Goal: Transaction & Acquisition: Purchase product/service

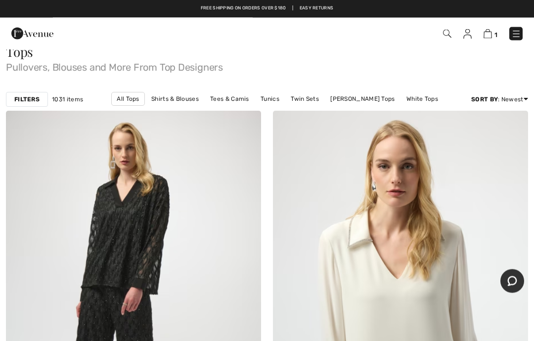
scroll to position [18, 0]
click at [515, 32] on img at bounding box center [516, 34] width 10 height 10
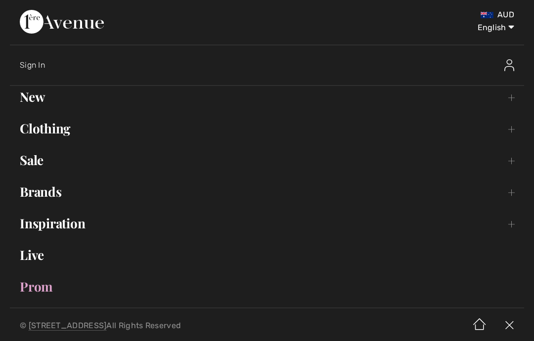
click at [33, 159] on link "Sale Toggle submenu" at bounding box center [267, 160] width 514 height 22
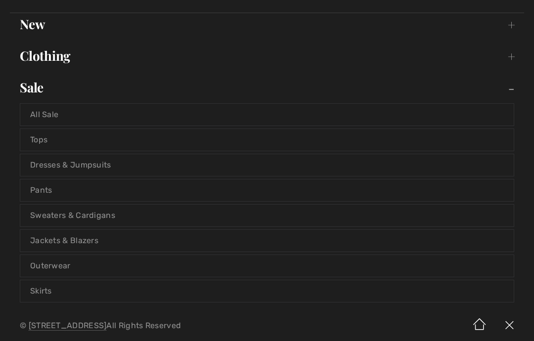
scroll to position [73, 0]
click at [41, 133] on link "Tops" at bounding box center [266, 140] width 493 height 22
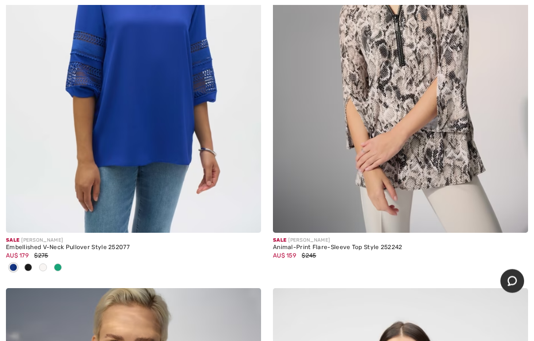
scroll to position [1992, 0]
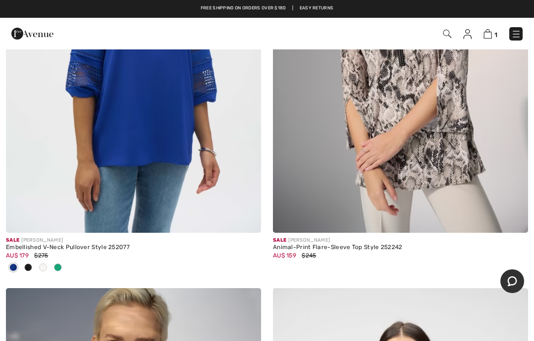
click at [62, 260] on div at bounding box center [57, 268] width 15 height 16
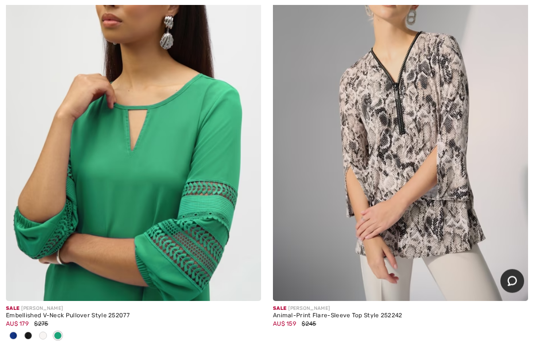
scroll to position [1924, 0]
click at [248, 284] on img at bounding box center [246, 286] width 9 height 9
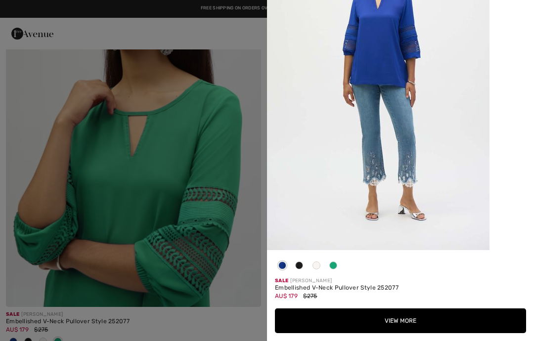
scroll to position [1850, 0]
click at [335, 269] on span at bounding box center [333, 265] width 8 height 8
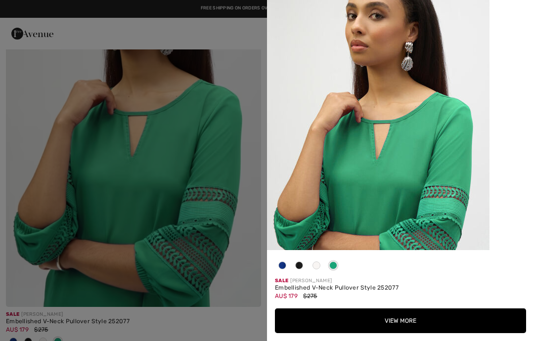
scroll to position [43, 0]
click at [60, 223] on div at bounding box center [267, 170] width 534 height 341
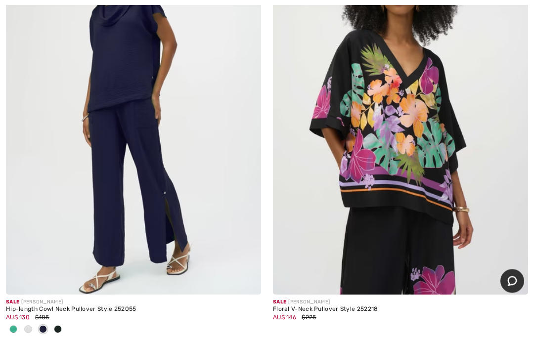
scroll to position [5097, 0]
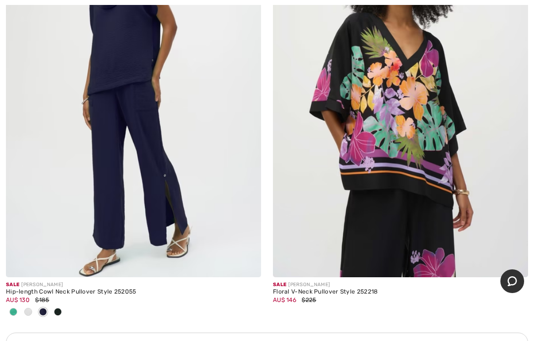
click at [412, 158] on img at bounding box center [400, 86] width 255 height 383
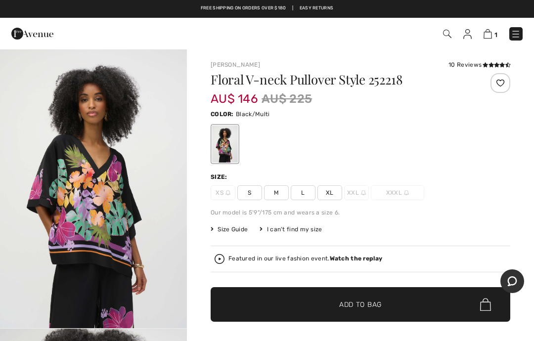
click at [334, 189] on span "XL" at bounding box center [329, 192] width 25 height 15
click at [389, 307] on span "✔ Added to Bag Add to Bag" at bounding box center [361, 304] width 300 height 35
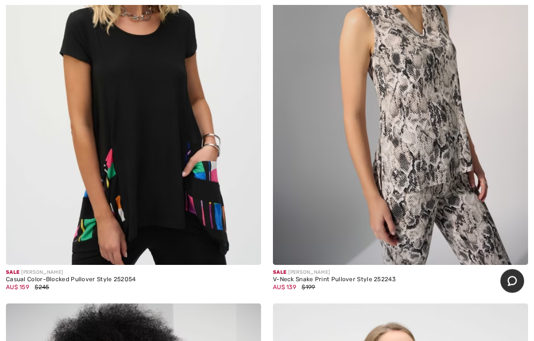
scroll to position [6533, 0]
click at [48, 276] on div "Casual Color-Blocked Pullover Style 252054" at bounding box center [133, 279] width 255 height 7
click at [82, 224] on img at bounding box center [133, 73] width 255 height 383
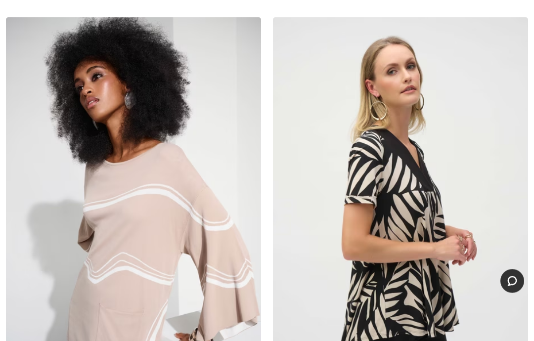
scroll to position [6821, 0]
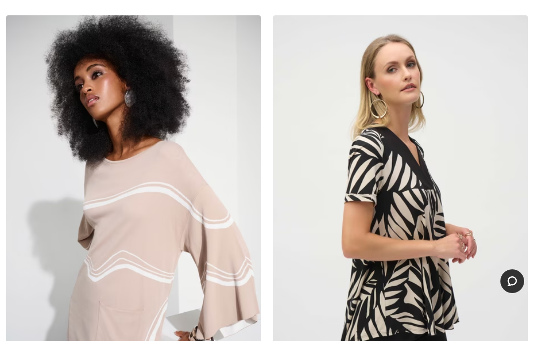
click at [432, 274] on img at bounding box center [400, 206] width 255 height 383
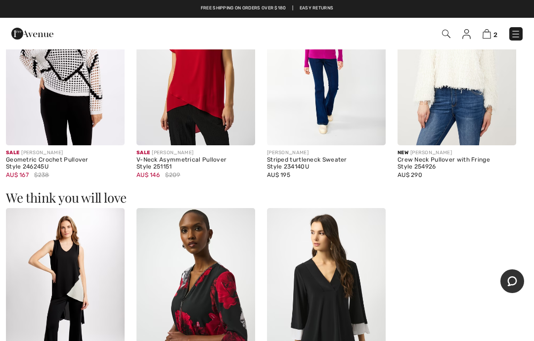
scroll to position [632, 0]
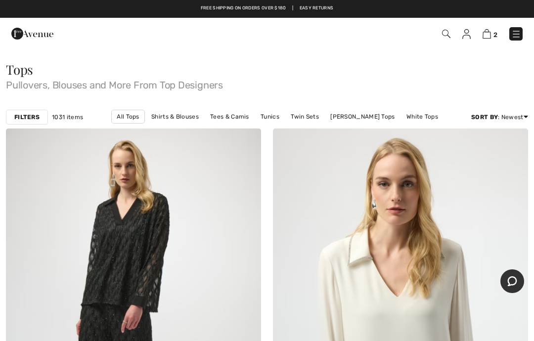
click at [525, 29] on div "2 Checkout" at bounding box center [376, 34] width 307 height 20
click at [256, 113] on link "Tunics" at bounding box center [270, 116] width 29 height 13
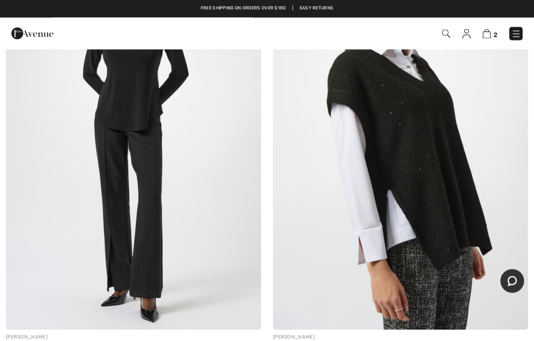
scroll to position [614, 0]
click at [516, 27] on link at bounding box center [515, 33] width 13 height 13
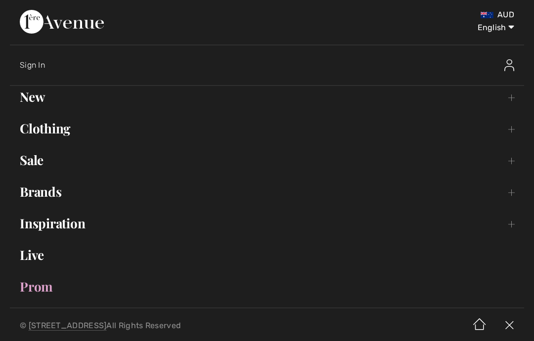
click at [34, 159] on link "Sale Toggle submenu" at bounding box center [267, 160] width 514 height 22
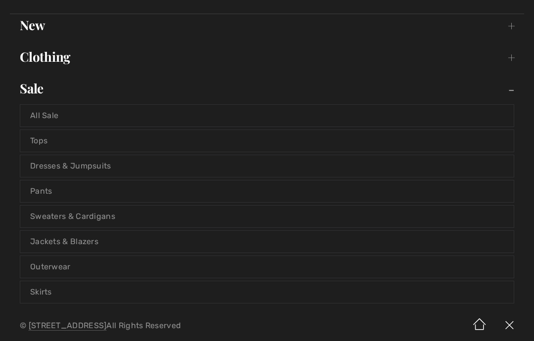
scroll to position [73, 0]
click at [41, 286] on link "Skirts" at bounding box center [266, 291] width 493 height 22
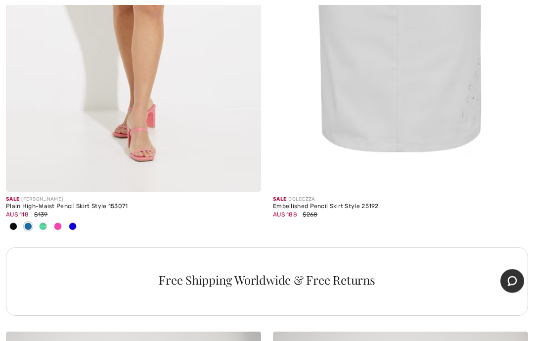
scroll to position [2454, 0]
click at [46, 222] on span at bounding box center [43, 226] width 8 height 8
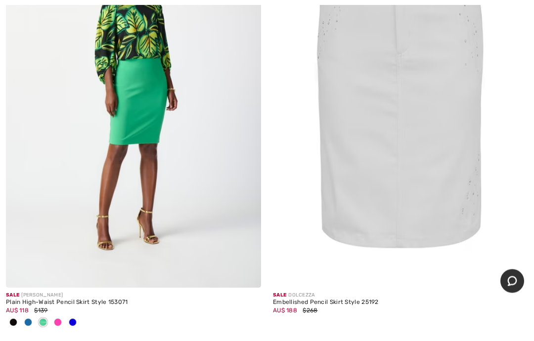
scroll to position [2359, 0]
click at [29, 318] on span at bounding box center [28, 322] width 8 height 8
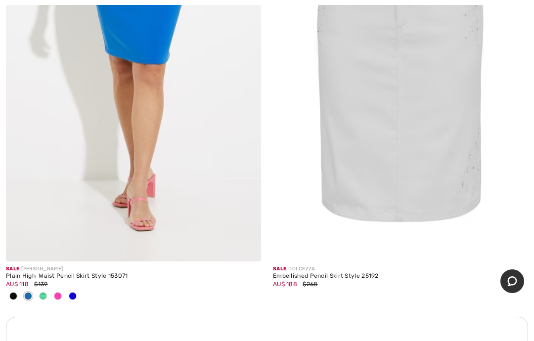
scroll to position [2391, 0]
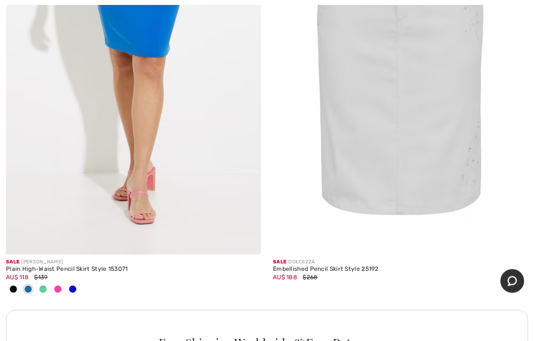
click at [70, 286] on span at bounding box center [73, 290] width 8 height 8
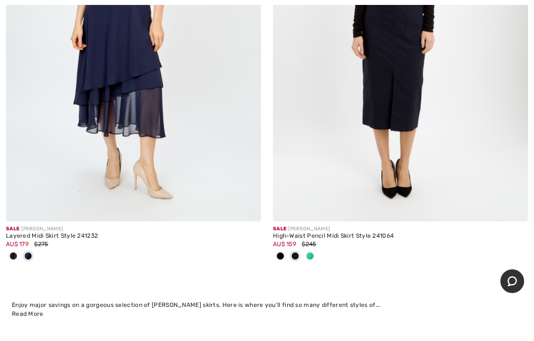
scroll to position [8252, 0]
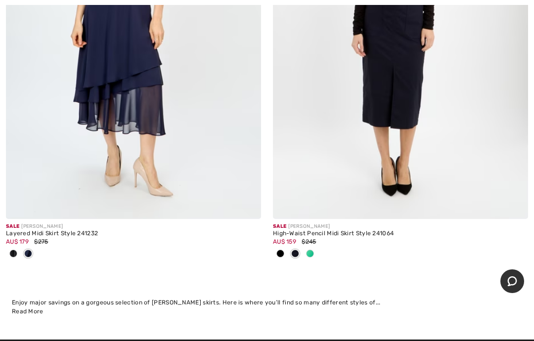
click at [511, 200] on img at bounding box center [513, 204] width 9 height 9
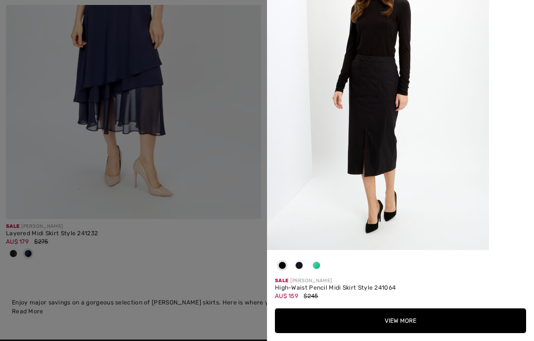
scroll to position [1082, 0]
click at [318, 263] on span at bounding box center [316, 265] width 8 height 8
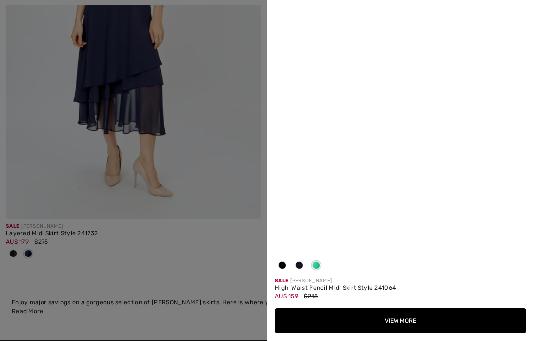
click at [318, 259] on div at bounding box center [316, 267] width 15 height 19
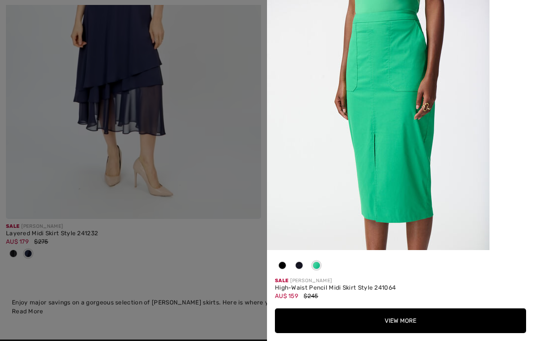
scroll to position [0, 0]
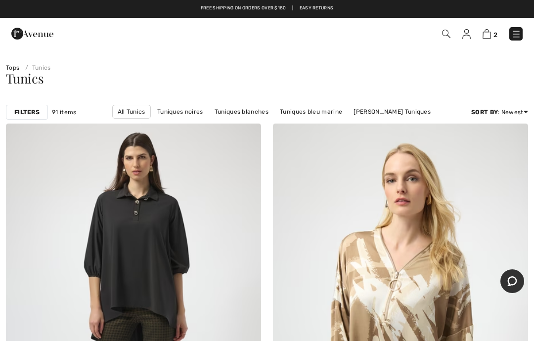
click at [517, 30] on img at bounding box center [516, 34] width 10 height 10
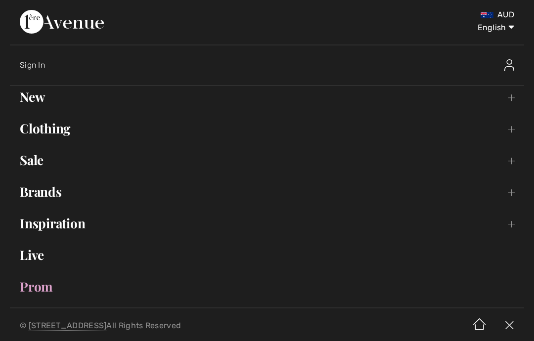
click at [38, 156] on link "Sale Toggle submenu" at bounding box center [267, 160] width 514 height 22
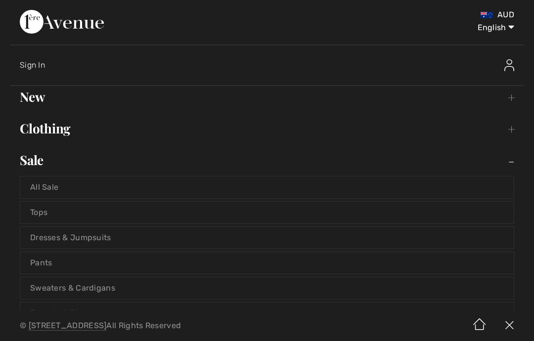
click at [40, 205] on link "Tops" at bounding box center [266, 213] width 493 height 22
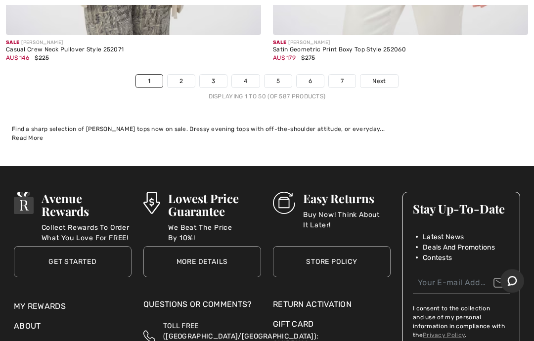
scroll to position [11222, 0]
click at [378, 77] on link "Next" at bounding box center [378, 81] width 37 height 13
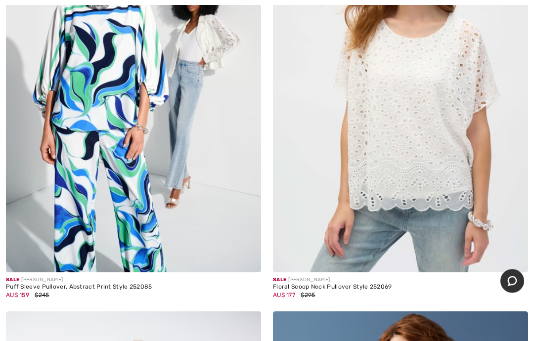
scroll to position [3437, 0]
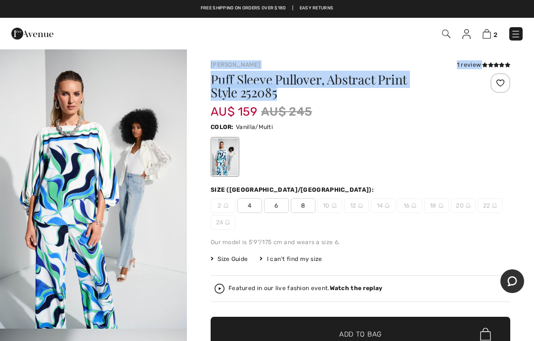
click at [515, 31] on img at bounding box center [516, 34] width 10 height 10
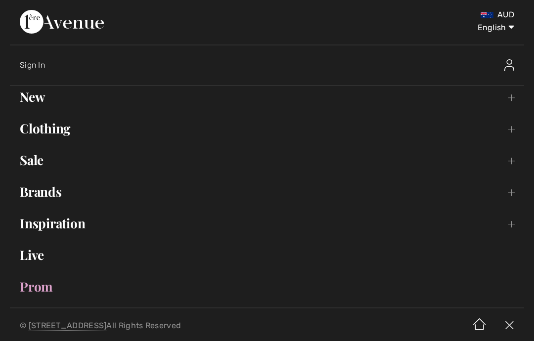
click at [66, 33] on img at bounding box center [62, 22] width 84 height 24
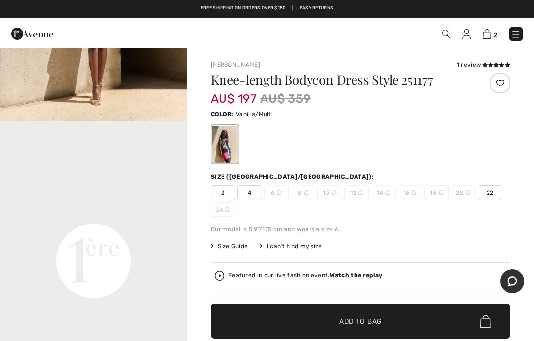
scroll to position [458, 0]
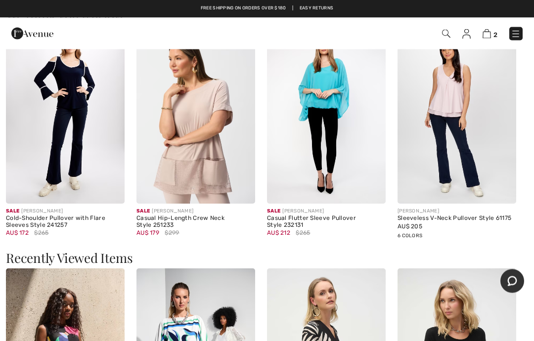
scroll to position [997, 0]
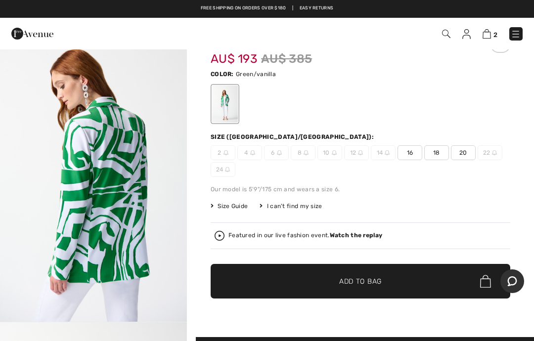
scroll to position [44, 0]
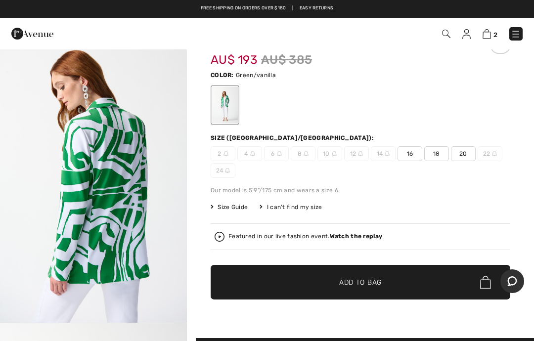
click at [441, 149] on span "18" at bounding box center [436, 153] width 25 height 15
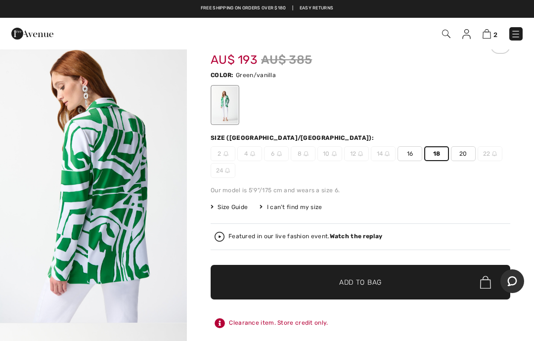
click at [446, 274] on span "✔ Added to Bag Add to Bag" at bounding box center [361, 282] width 300 height 35
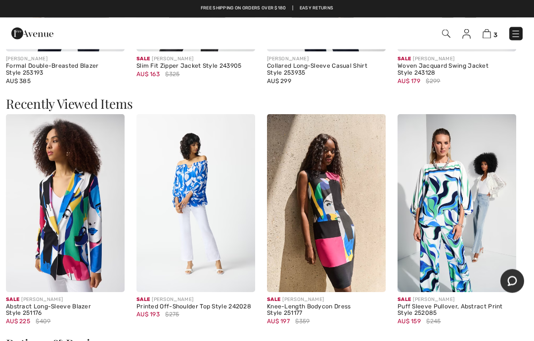
scroll to position [1335, 0]
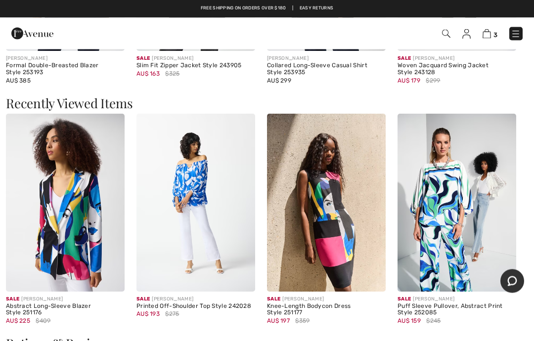
click at [60, 224] on img at bounding box center [65, 203] width 119 height 178
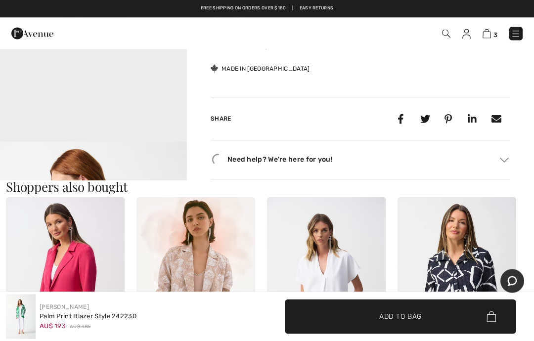
scroll to position [724, 0]
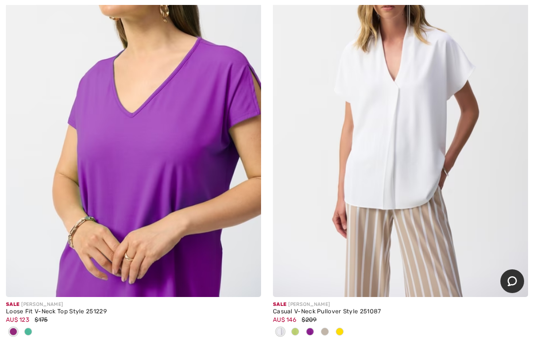
scroll to position [9164, 0]
click at [298, 324] on div at bounding box center [295, 332] width 15 height 16
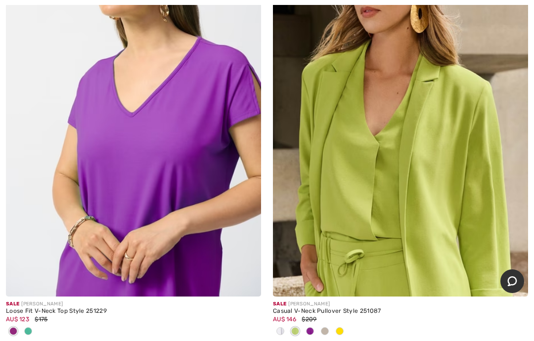
click at [309, 327] on span at bounding box center [310, 331] width 8 height 8
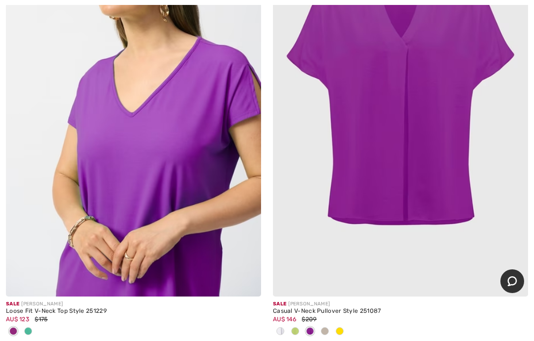
click at [324, 327] on span at bounding box center [325, 331] width 8 height 8
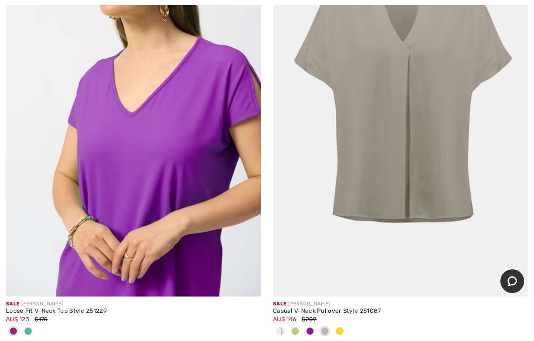
click at [29, 327] on span at bounding box center [28, 331] width 8 height 8
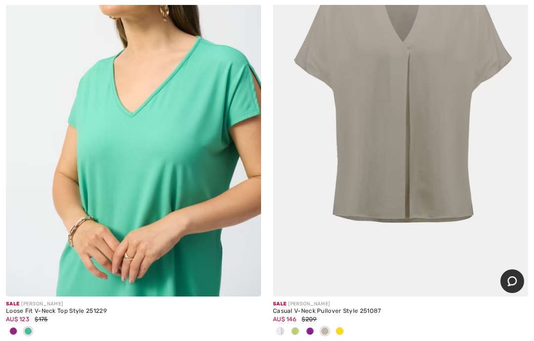
click at [334, 324] on div at bounding box center [339, 332] width 15 height 16
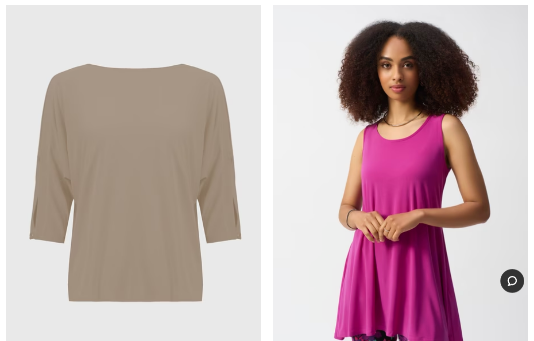
scroll to position [9585, 0]
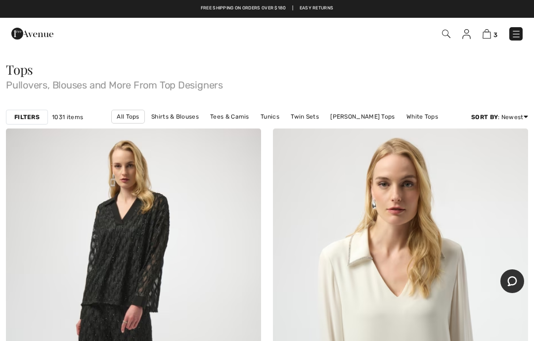
click at [518, 27] on link at bounding box center [515, 33] width 13 height 13
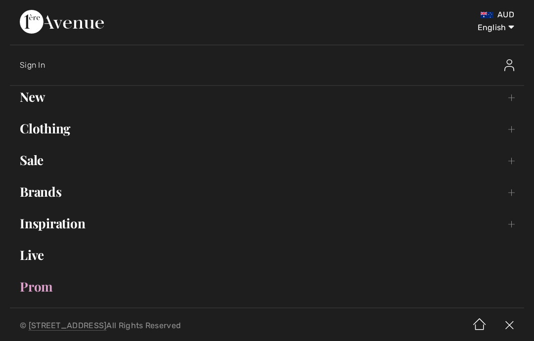
click at [27, 159] on link "Sale Toggle submenu" at bounding box center [267, 160] width 514 height 22
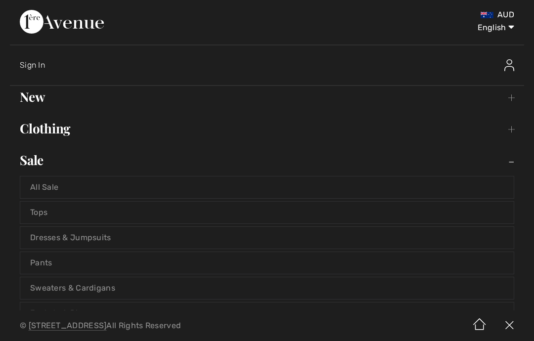
click at [37, 211] on link "Tops" at bounding box center [266, 213] width 493 height 22
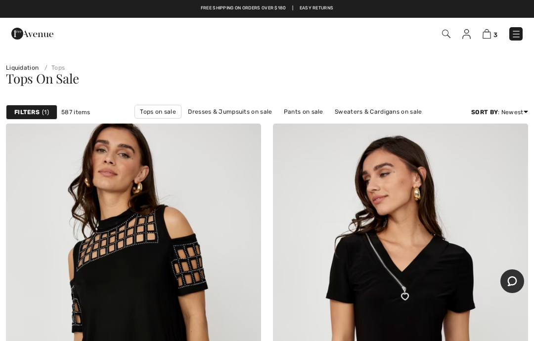
click at [478, 202] on link "Best Sellers" at bounding box center [488, 198] width 64 height 15
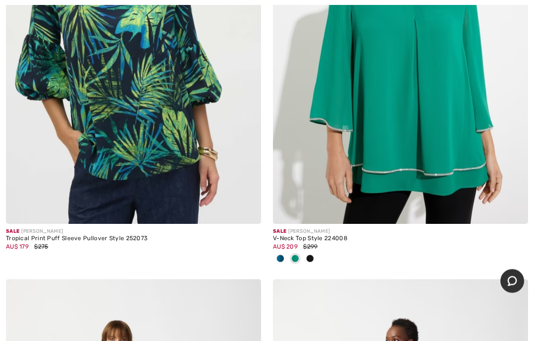
scroll to position [3399, 0]
